Goal: Information Seeking & Learning: Learn about a topic

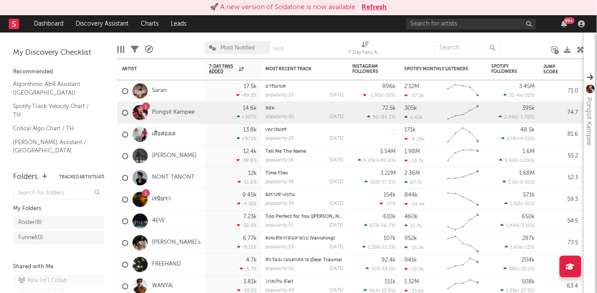
click at [383, 7] on button "Refresh" at bounding box center [374, 7] width 25 height 10
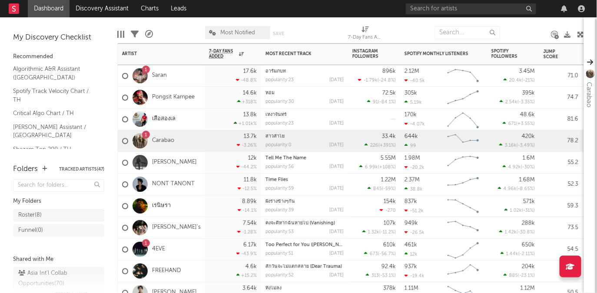
click at [147, 135] on div "1" at bounding box center [146, 135] width 3 height 0
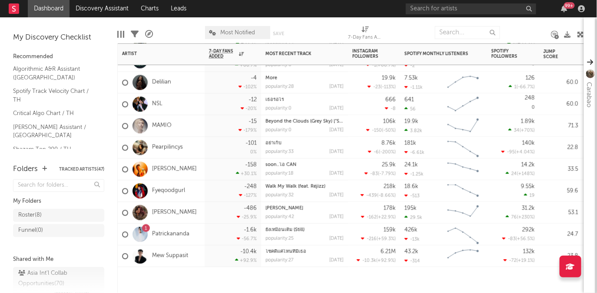
click at [146, 228] on div "1" at bounding box center [146, 228] width 3 height 0
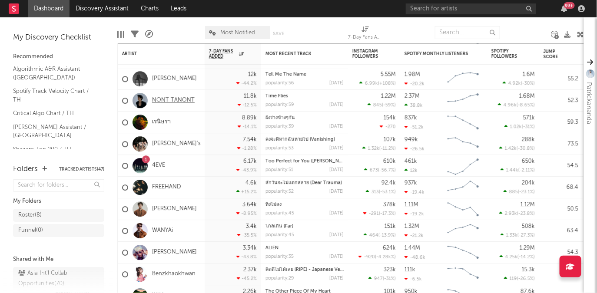
click at [188, 100] on link "NONT TANONT" at bounding box center [173, 100] width 43 height 7
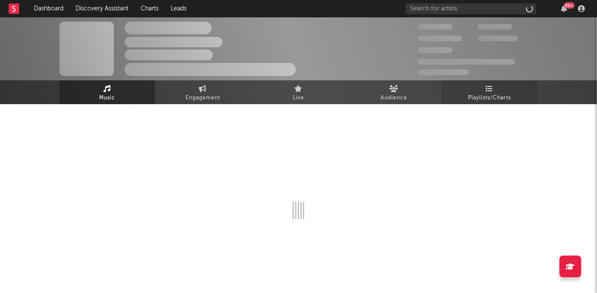
click at [499, 90] on link "Playlists/Charts" at bounding box center [490, 92] width 96 height 24
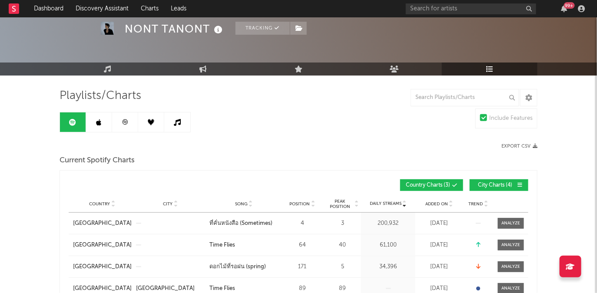
scroll to position [27, 0]
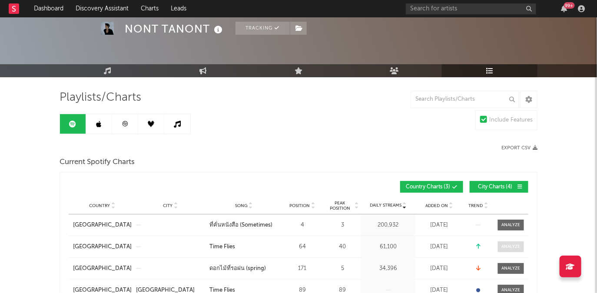
click at [509, 246] on div at bounding box center [511, 247] width 19 height 7
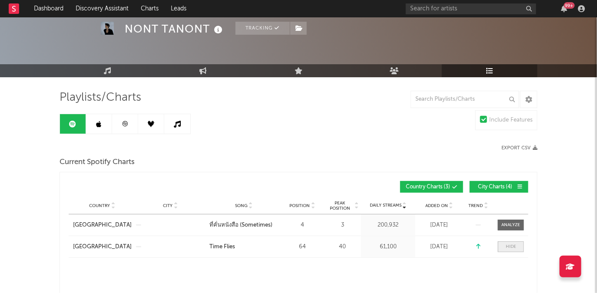
select select "1w"
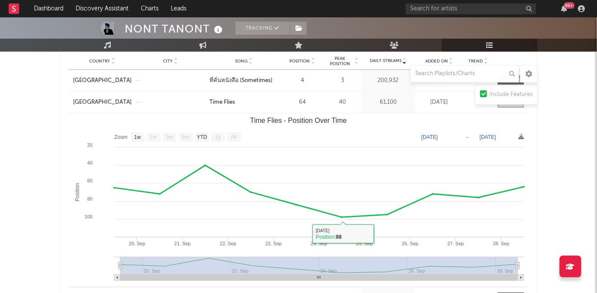
scroll to position [0, 0]
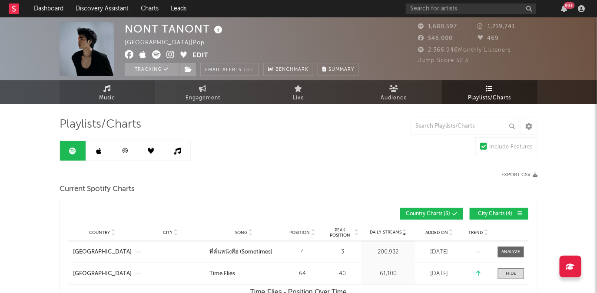
click at [116, 93] on link "Music" at bounding box center [107, 92] width 96 height 24
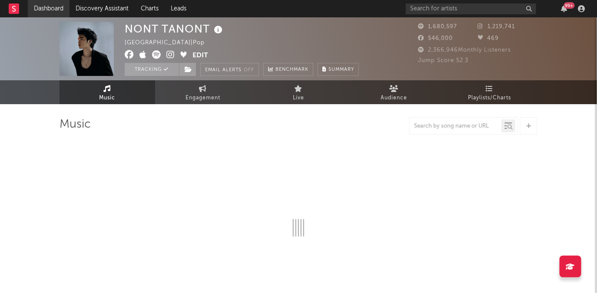
click at [51, 8] on link "Dashboard" at bounding box center [49, 8] width 42 height 17
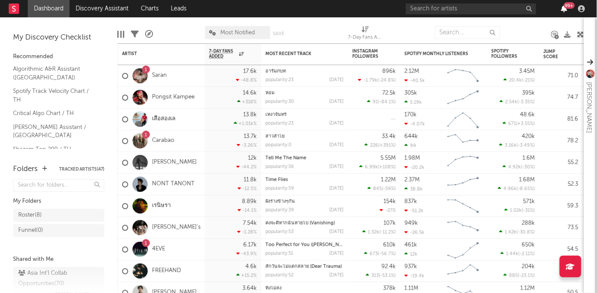
click at [564, 9] on icon "button" at bounding box center [564, 8] width 6 height 7
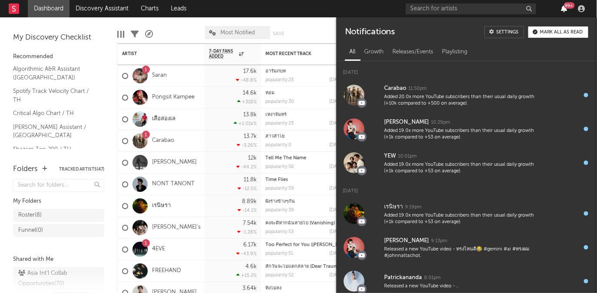
click at [564, 9] on icon "button" at bounding box center [564, 8] width 6 height 7
